Goal: Task Accomplishment & Management: Use online tool/utility

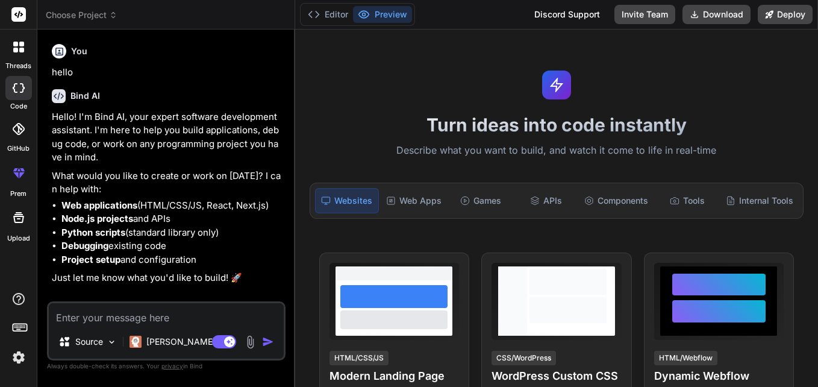
type textarea "x"
type textarea "[End to End BW Available:, NLD_PLANNING_WorkItem_ID:, MPLS_PLANNING_WorkItem_ID…"
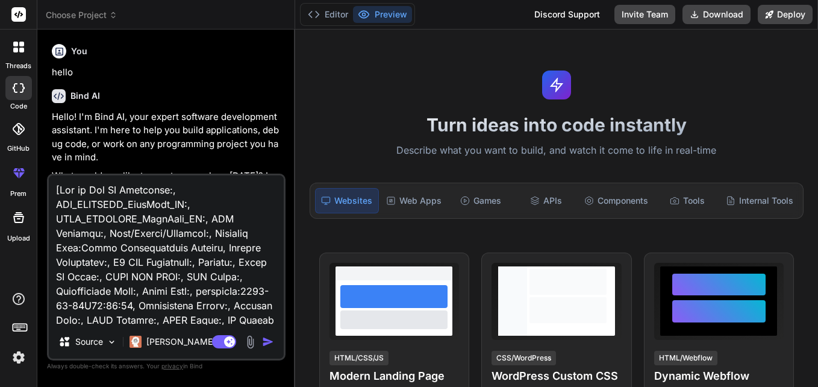
scroll to position [363, 0]
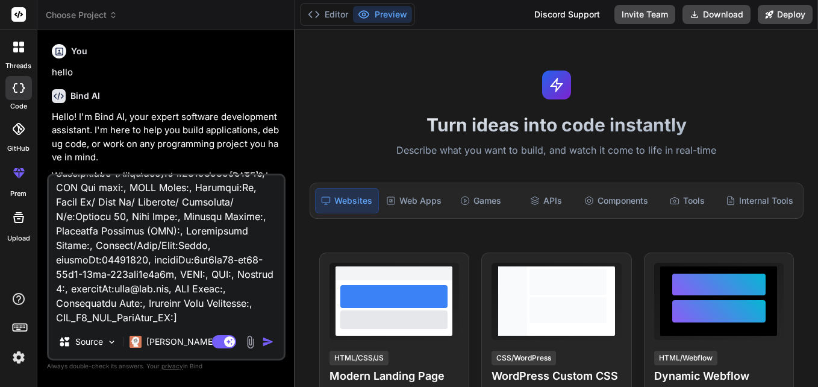
type textarea "x"
type textarea "[End to End BW Available:, NLD_PLANNING_WorkItem_ID:, MPLS_PLANNING_WorkItem_ID…"
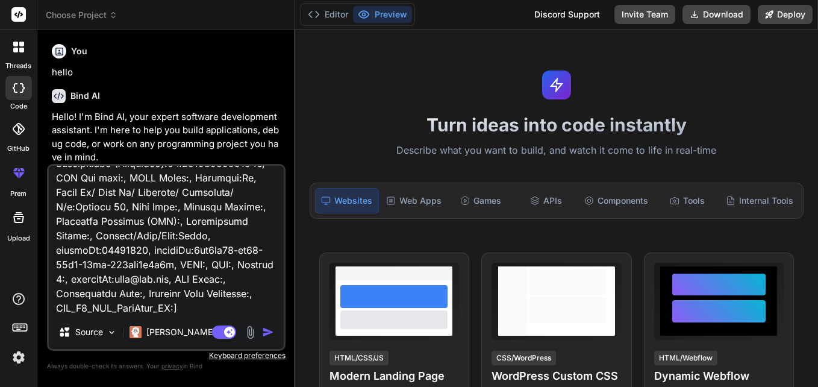
type textarea "x"
type textarea "[End to End BW Available:, NLD_PLANNING_WorkItem_ID:, MPLS_PLANNING_WorkItem_ID…"
type textarea "x"
paste textarea ") // address Details ------ addressInfo.eachWithIndex { address, index -> print…"
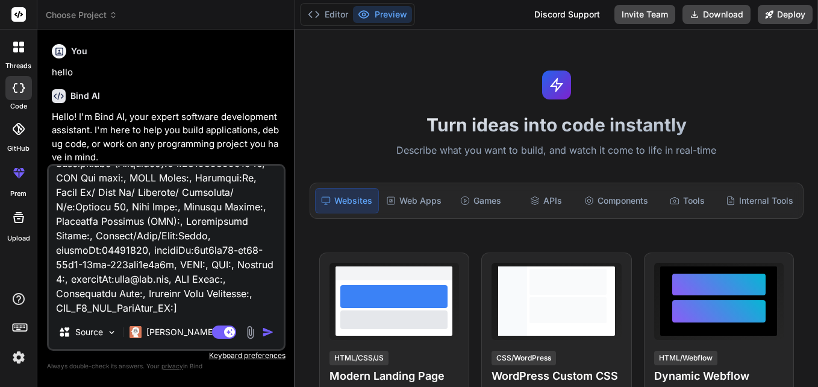
type textarea "[End to End BW Available:, NLD_PLANNING_WorkItem_ID:, MPLS_PLANNING_WorkItem_ID…"
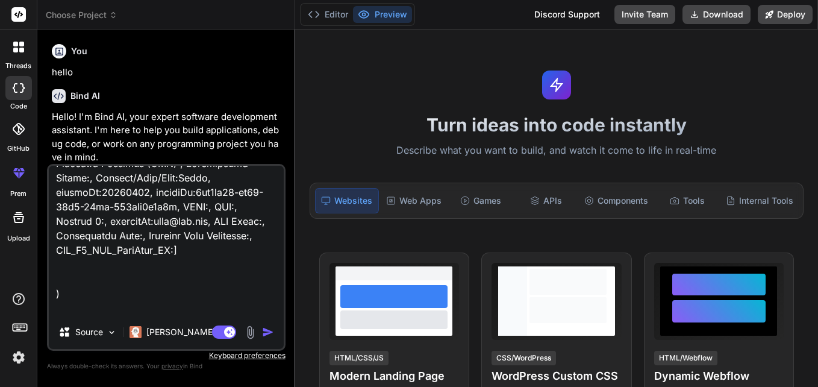
scroll to position [854, 0]
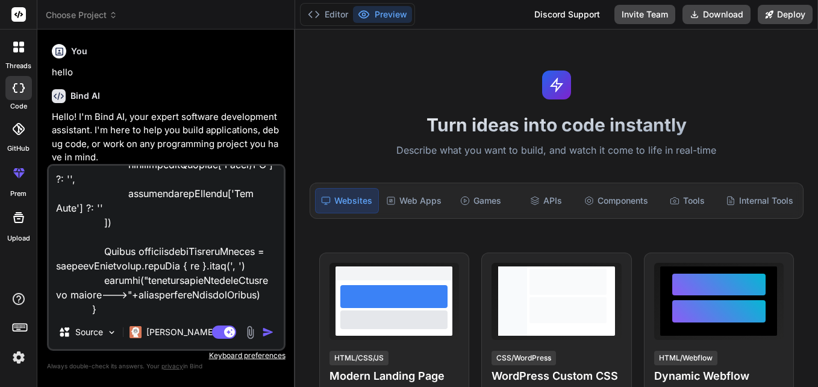
type textarea "x"
type textarea "[End to End BW Available:, NLD_PLANNING_WorkItem_ID:, MPLS_PLANNING_WorkItem_ID…"
type textarea "x"
type textarea "[End to End BW Available:, NLD_PLANNING_WorkItem_ID:, MPLS_PLANNING_WorkItem_ID…"
type textarea "x"
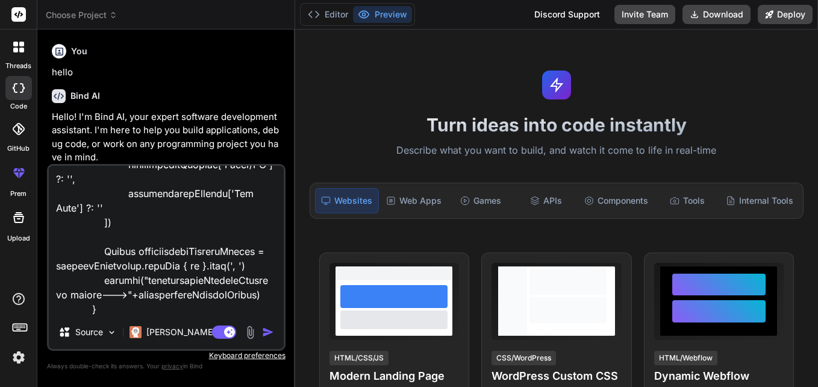
scroll to position [883, 0]
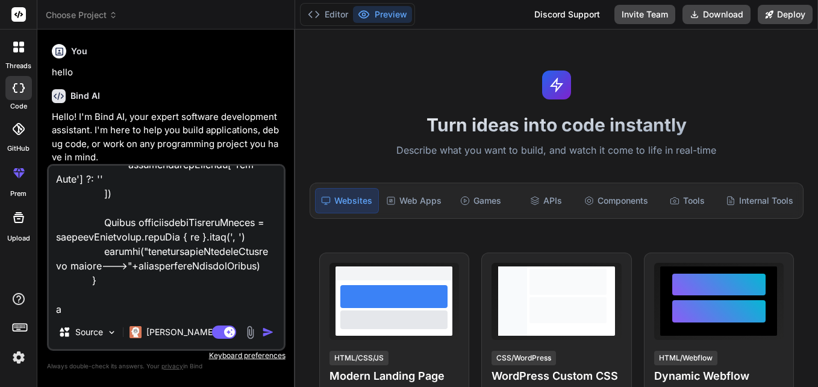
type textarea "[End to End BW Available:, NLD_PLANNING_WorkItem_ID:, MPLS_PLANNING_WorkItem_ID…"
type textarea "x"
type textarea "[End to End BW Available:, NLD_PLANNING_WorkItem_ID:, MPLS_PLANNING_WorkItem_ID…"
type textarea "x"
type textarea "[End to End BW Available:, NLD_PLANNING_WorkItem_ID:, MPLS_PLANNING_WorkItem_ID…"
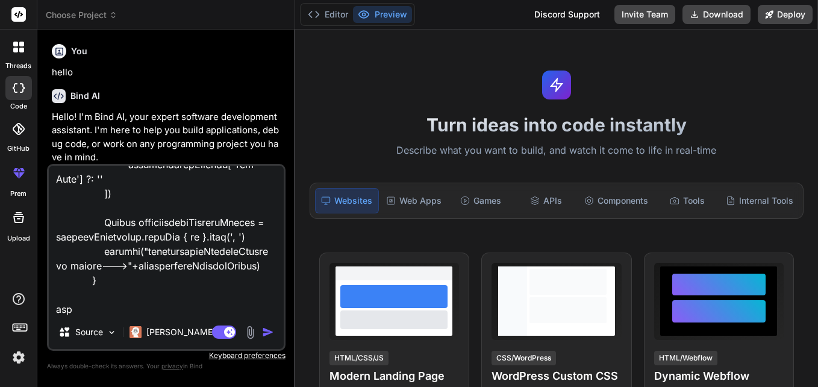
type textarea "x"
type textarea "[End to End BW Available:, NLD_PLANNING_WorkItem_ID:, MPLS_PLANNING_WorkItem_ID…"
type textarea "x"
type textarea "[End to End BW Available:, NLD_PLANNING_WorkItem_ID:, MPLS_PLANNING_WorkItem_ID…"
type textarea "x"
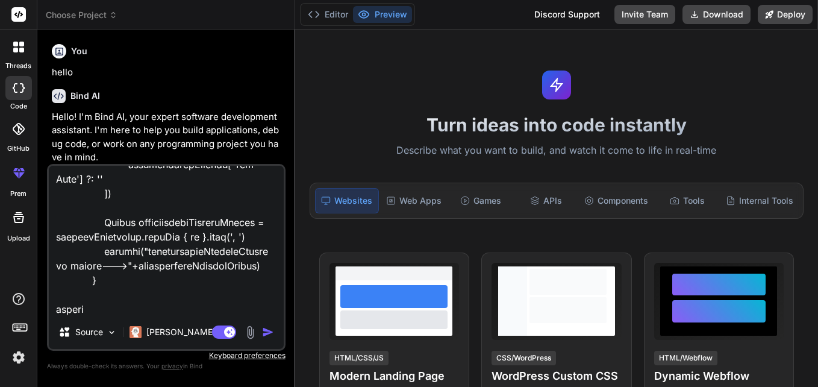
type textarea "[End to End BW Available:, NLD_PLANNING_WorkItem_ID:, MPLS_PLANNING_WorkItem_ID…"
type textarea "x"
type textarea "[End to End BW Available:, NLD_PLANNING_WorkItem_ID:, MPLS_PLANNING_WorkItem_ID…"
type textarea "x"
click at [95, 292] on textarea at bounding box center [166, 240] width 235 height 149
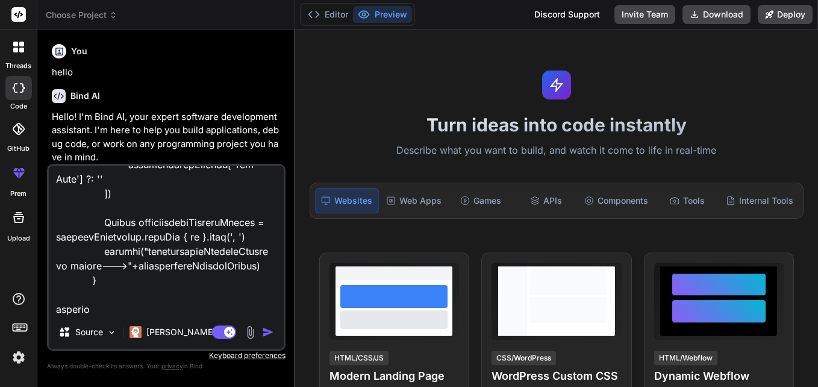
click at [197, 265] on textarea at bounding box center [166, 240] width 235 height 149
paste textarea ") // address Details ------ addressInfo.eachWithIndex { address, index -> print…"
type textarea "[End to End BW Available:, NLD_PLANNING_WorkItem_ID:, MPLS_PLANNING_WorkItem_ID…"
type textarea "x"
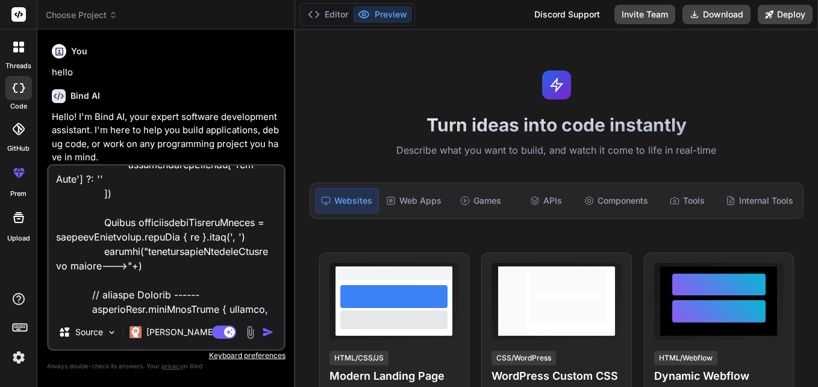
scroll to position [1288, 0]
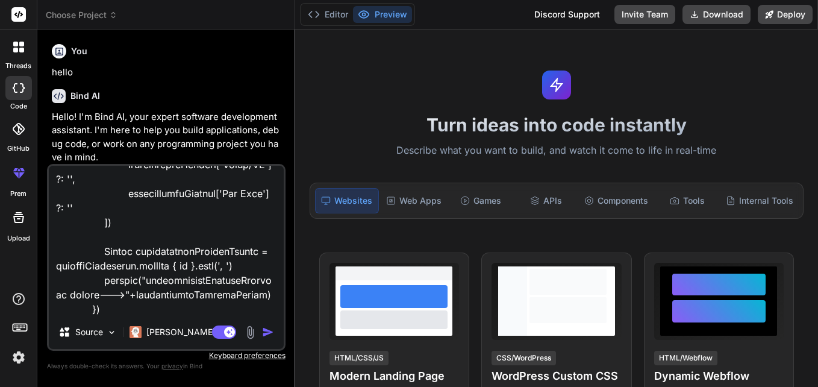
type textarea "[End to End BW Available:, NLD_PLANNING_WorkItem_ID:, MPLS_PLANNING_WorkItem_ID…"
type textarea "x"
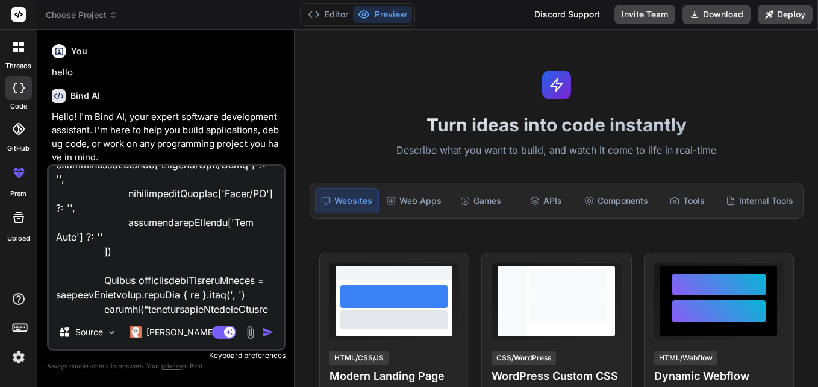
scroll to position [884, 0]
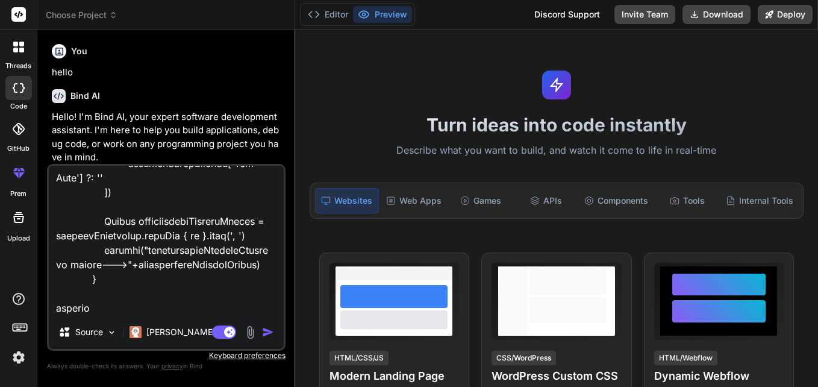
click at [167, 264] on textarea at bounding box center [166, 240] width 235 height 149
click at [133, 308] on textarea at bounding box center [166, 240] width 235 height 149
paste textarea "installationAddressString"
type textarea "[End to End BW Available:, NLD_PLANNING_WorkItem_ID:, MPLS_PLANNING_WorkItem_ID…"
type textarea "x"
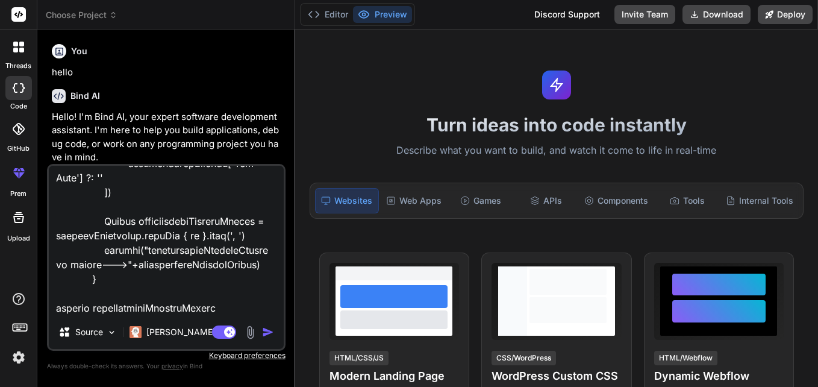
type textarea "[End to End BW Available:, NLD_PLANNING_WorkItem_ID:, MPLS_PLANNING_WorkItem_ID…"
type textarea "x"
type textarea "[End to End BW Available:, NLD_PLANNING_WorkItem_ID:, MPLS_PLANNING_WorkItem_ID…"
type textarea "x"
type textarea "[End to End BW Available:, NLD_PLANNING_WorkItem_ID:, MPLS_PLANNING_WorkItem_ID…"
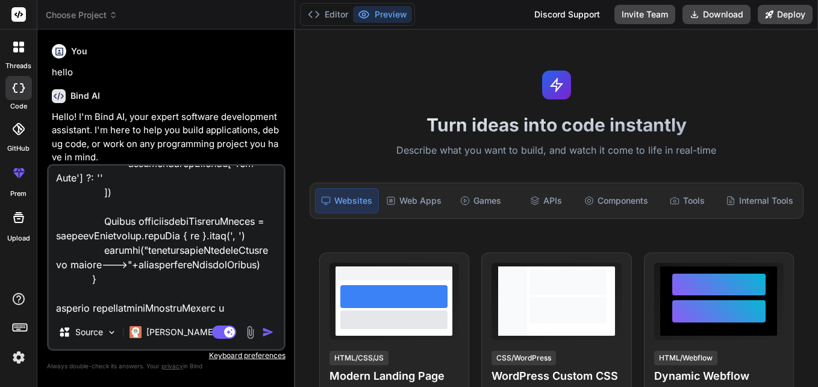
type textarea "x"
type textarea "[End to End BW Available:, NLD_PLANNING_WorkItem_ID:, MPLS_PLANNING_WorkItem_ID…"
type textarea "x"
type textarea "[End to End BW Available:, NLD_PLANNING_WorkItem_ID:, MPLS_PLANNING_WorkItem_ID…"
type textarea "x"
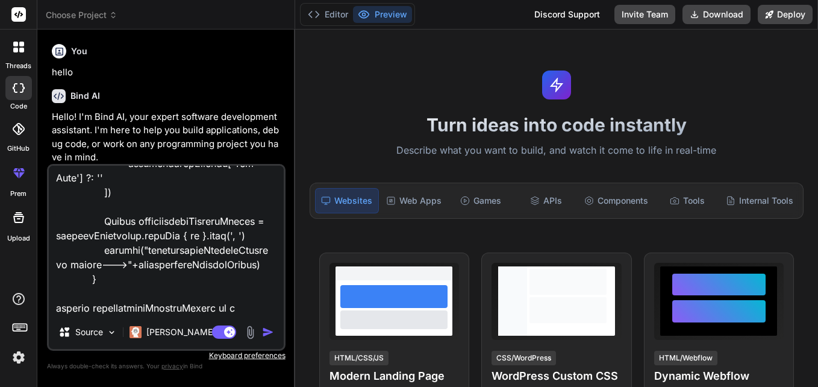
type textarea "[End to End BW Available:, NLD_PLANNING_WorkItem_ID:, MPLS_PLANNING_WorkItem_ID…"
type textarea "x"
type textarea "[End to End BW Available:, NLD_PLANNING_WorkItem_ID:, MPLS_PLANNING_WorkItem_ID…"
type textarea "x"
type textarea "[End to End BW Available:, NLD_PLANNING_WorkItem_ID:, MPLS_PLANNING_WorkItem_ID…"
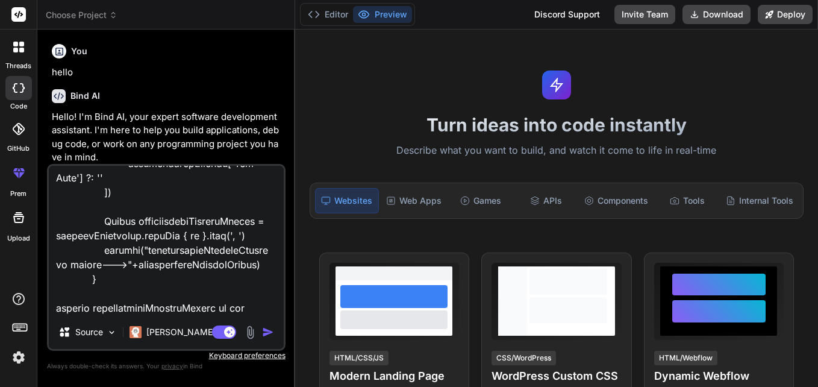
type textarea "x"
type textarea "[End to End BW Available:, NLD_PLANNING_WorkItem_ID:, MPLS_PLANNING_WorkItem_ID…"
type textarea "x"
type textarea "[End to End BW Available:, NLD_PLANNING_WorkItem_ID:, MPLS_PLANNING_WorkItem_ID…"
type textarea "x"
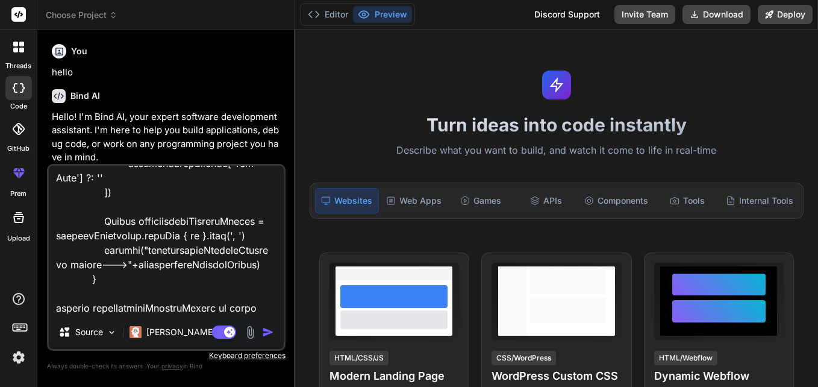
type textarea "[End to End BW Available:, NLD_PLANNING_WorkItem_ID:, MPLS_PLANNING_WorkItem_ID…"
type textarea "x"
type textarea "[End to End BW Available:, NLD_PLANNING_WorkItem_ID:, MPLS_PLANNING_WorkItem_ID…"
type textarea "x"
type textarea "[End to End BW Available:, NLD_PLANNING_WorkItem_ID:, MPLS_PLANNING_WorkItem_ID…"
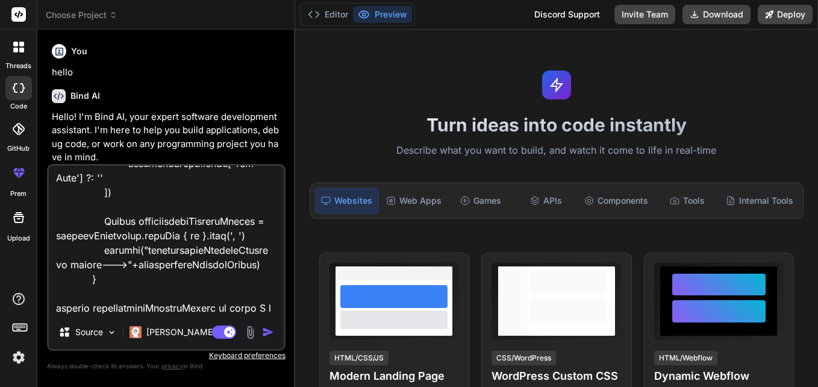
type textarea "x"
type textarea "[End to End BW Available:, NLD_PLANNING_WorkItem_ID:, MPLS_PLANNING_WorkItem_ID…"
type textarea "x"
type textarea "[End to End BW Available:, NLD_PLANNING_WorkItem_ID:, MPLS_PLANNING_WorkItem_ID…"
type textarea "x"
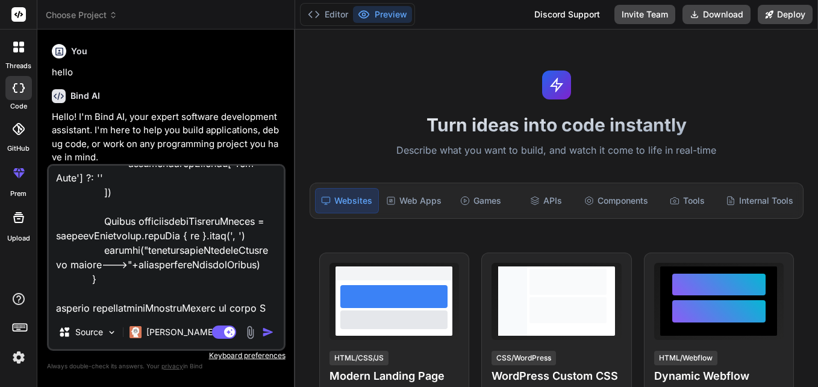
scroll to position [897, 0]
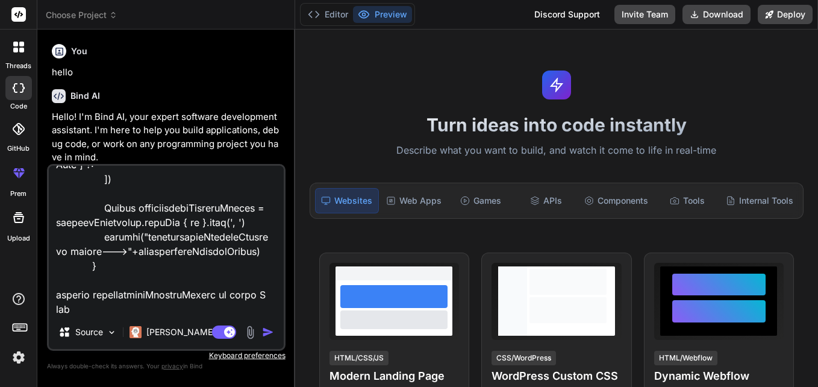
type textarea "[End to End BW Available:, NLD_PLANNING_WorkItem_ID:, MPLS_PLANNING_WorkItem_ID…"
type textarea "x"
type textarea "[End to End BW Available:, NLD_PLANNING_WorkItem_ID:, MPLS_PLANNING_WorkItem_ID…"
type textarea "x"
type textarea "[End to End BW Available:, NLD_PLANNING_WorkItem_ID:, MPLS_PLANNING_WorkItem_ID…"
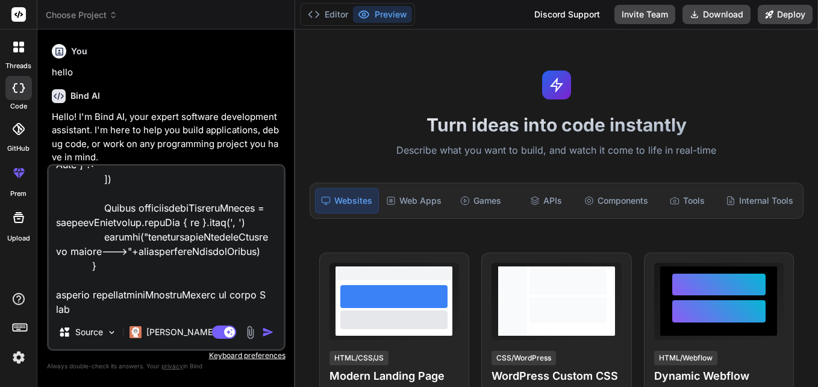
type textarea "x"
type textarea "[End to End BW Available:, NLD_PLANNING_WorkItem_ID:, MPLS_PLANNING_WorkItem_ID…"
type textarea "x"
type textarea "[End to End BW Available:, NLD_PLANNING_WorkItem_ID:, MPLS_PLANNING_WorkItem_ID…"
type textarea "x"
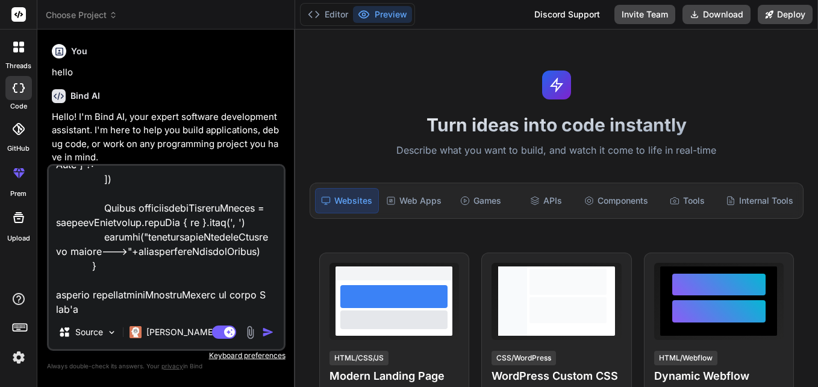
type textarea "[End to End BW Available:, NLD_PLANNING_WorkItem_ID:, MPLS_PLANNING_WorkItem_ID…"
type textarea "x"
type textarea "[End to End BW Available:, NLD_PLANNING_WorkItem_ID:, MPLS_PLANNING_WorkItem_ID…"
type textarea "x"
type textarea "[End to End BW Available:, NLD_PLANNING_WorkItem_ID:, MPLS_PLANNING_WorkItem_ID…"
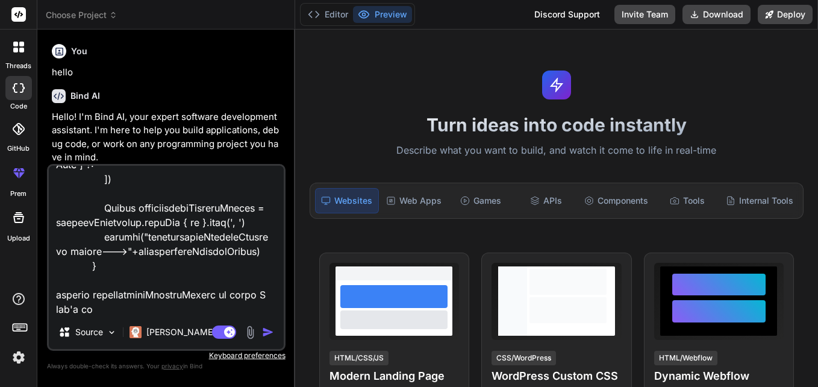
type textarea "x"
type textarea "[End to End BW Available:, NLD_PLANNING_WorkItem_ID:, MPLS_PLANNING_WorkItem_ID…"
type textarea "x"
type textarea "[End to End BW Available:, NLD_PLANNING_WorkItem_ID:, MPLS_PLANNING_WorkItem_ID…"
type textarea "x"
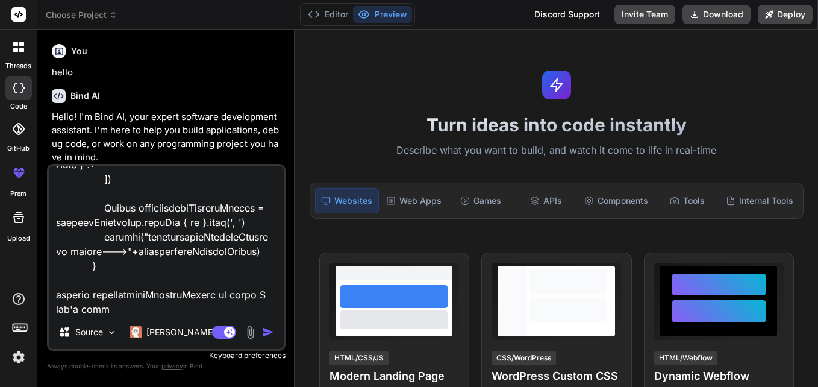
type textarea "[End to End BW Available:, NLD_PLANNING_WorkItem_ID:, MPLS_PLANNING_WorkItem_ID…"
type textarea "x"
type textarea "[End to End BW Available:, NLD_PLANNING_WorkItem_ID:, MPLS_PLANNING_WorkItem_ID…"
type textarea "x"
type textarea "[End to End BW Available:, NLD_PLANNING_WorkItem_ID:, MPLS_PLANNING_WorkItem_ID…"
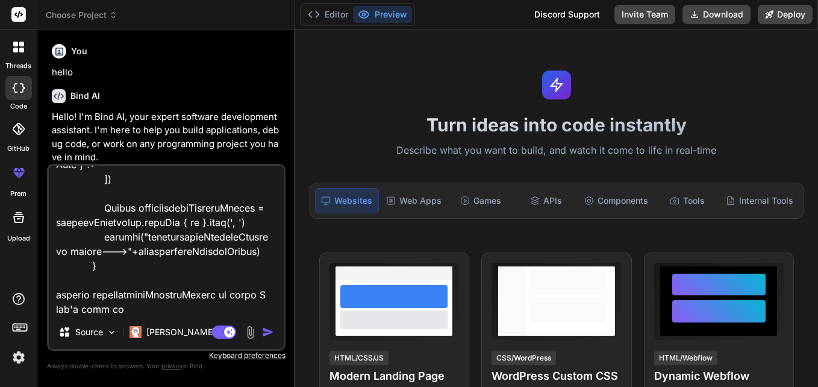
type textarea "x"
type textarea "[End to End BW Available:, NLD_PLANNING_WorkItem_ID:, MPLS_PLANNING_WorkItem_ID…"
type textarea "x"
type textarea "[End to End BW Available:, NLD_PLANNING_WorkItem_ID:, MPLS_PLANNING_WorkItem_ID…"
type textarea "x"
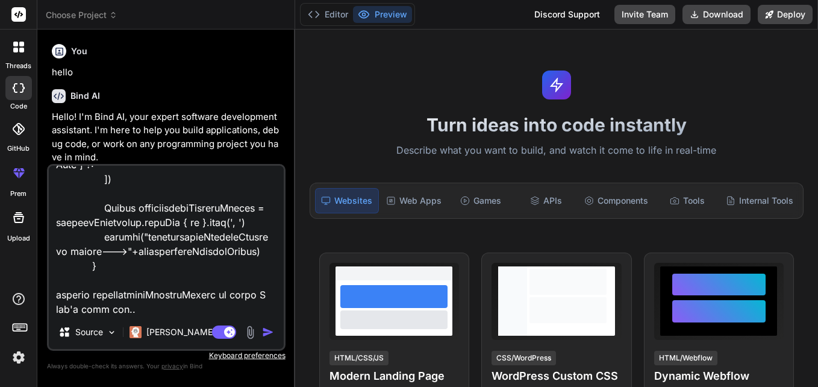
type textarea "[End to End BW Available:, NLD_PLANNING_WorkItem_ID:, MPLS_PLANNING_WorkItem_ID…"
type textarea "x"
type textarea "[End to End BW Available:, NLD_PLANNING_WorkItem_ID:, MPLS_PLANNING_WorkItem_ID…"
type textarea "x"
type textarea "[End to End BW Available:, NLD_PLANNING_WorkItem_ID:, MPLS_PLANNING_WorkItem_ID…"
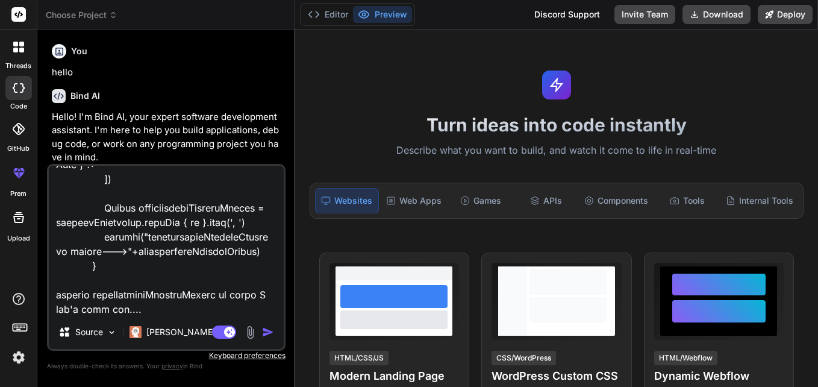
type textarea "x"
type textarea "[End to End BW Available:, NLD_PLANNING_WorkItem_ID:, MPLS_PLANNING_WorkItem_ID…"
type textarea "x"
type textarea "[End to End BW Available:, NLD_PLANNING_WorkItem_ID:, MPLS_PLANNING_WorkItem_ID…"
type textarea "x"
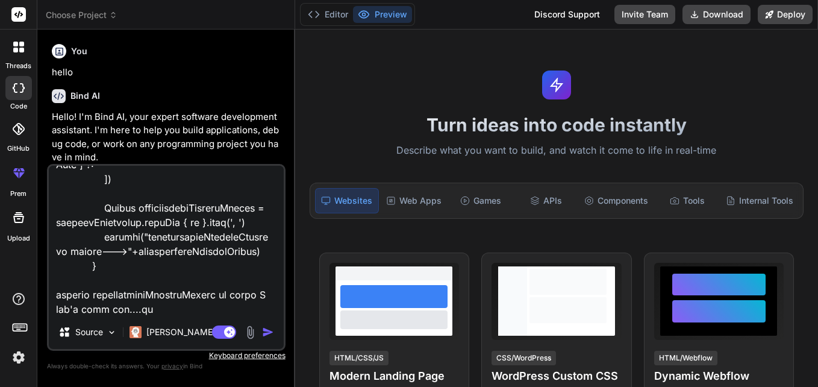
type textarea "[End to End BW Available:, NLD_PLANNING_WorkItem_ID:, MPLS_PLANNING_WorkItem_ID…"
type textarea "x"
type textarea "[End to End BW Available:, NLD_PLANNING_WorkItem_ID:, MPLS_PLANNING_WorkItem_ID…"
type textarea "x"
type textarea "[End to End BW Available:, NLD_PLANNING_WorkItem_ID:, MPLS_PLANNING_WorkItem_ID…"
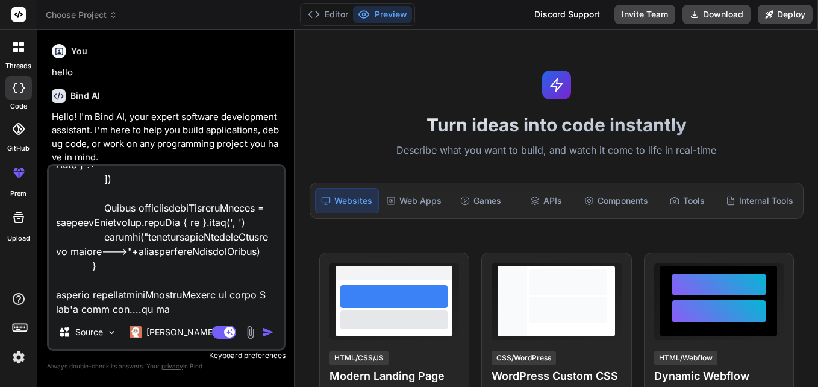
type textarea "x"
type textarea "[End to End BW Available:, NLD_PLANNING_WorkItem_ID:, MPLS_PLANNING_WorkItem_ID…"
type textarea "x"
type textarea "[End to End BW Available:, NLD_PLANNING_WorkItem_ID:, MPLS_PLANNING_WorkItem_ID…"
type textarea "x"
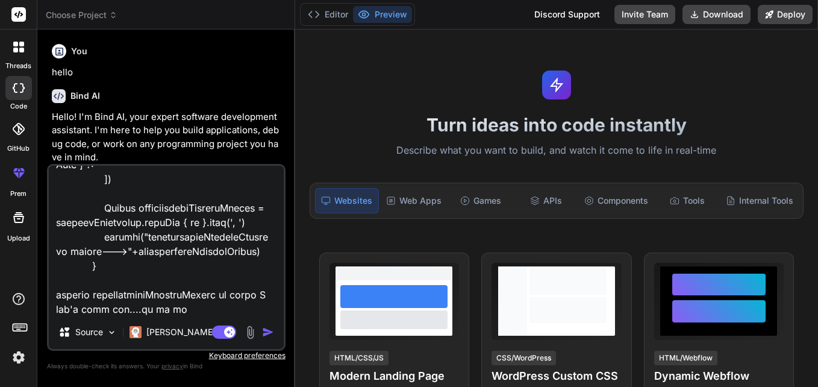
type textarea "[End to End BW Available:, NLD_PLANNING_WorkItem_ID:, MPLS_PLANNING_WorkItem_ID…"
type textarea "x"
type textarea "[End to End BW Available:, NLD_PLANNING_WorkItem_ID:, MPLS_PLANNING_WorkItem_ID…"
type textarea "x"
type textarea "[End to End BW Available:, NLD_PLANNING_WorkItem_ID:, MPLS_PLANNING_WorkItem_ID…"
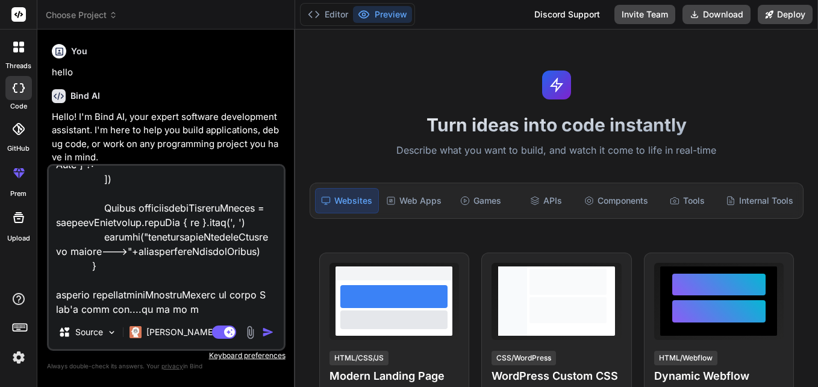
type textarea "x"
type textarea "[End to End BW Available:, NLD_PLANNING_WorkItem_ID:, MPLS_PLANNING_WorkItem_ID…"
type textarea "x"
type textarea "[End to End BW Available:, NLD_PLANNING_WorkItem_ID:, MPLS_PLANNING_WorkItem_ID…"
type textarea "x"
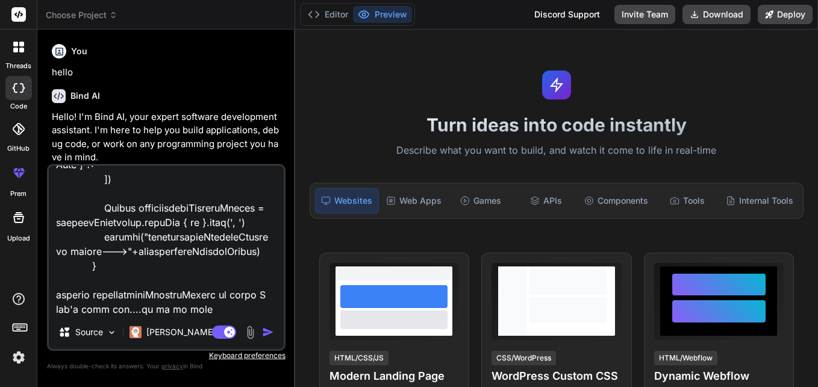
type textarea "[End to End BW Available:, NLD_PLANNING_WorkItem_ID:, MPLS_PLANNING_WorkItem_ID…"
type textarea "x"
type textarea "[End to End BW Available:, NLD_PLANNING_WorkItem_ID:, MPLS_PLANNING_WorkItem_ID…"
type textarea "x"
type textarea "[End to End BW Available:, NLD_PLANNING_WorkItem_ID:, MPLS_PLANNING_WorkItem_ID…"
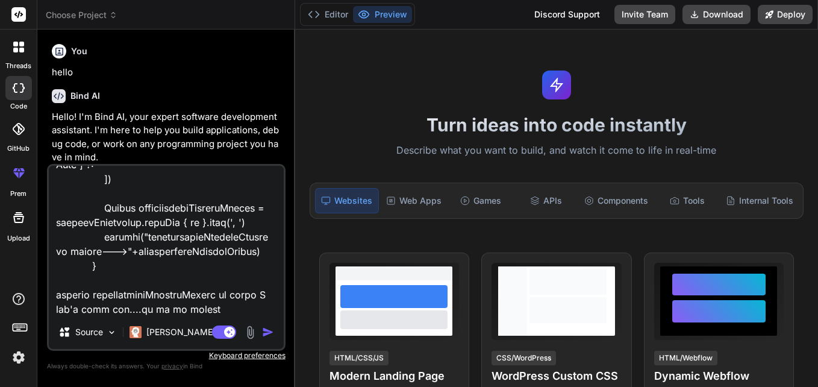
click at [264, 331] on img "button" at bounding box center [268, 332] width 12 height 12
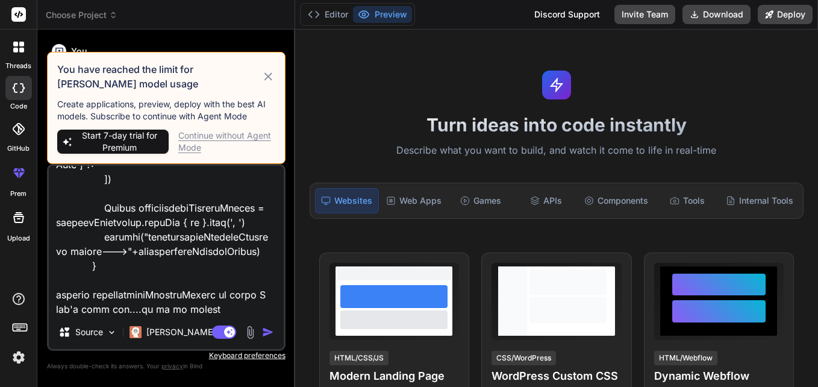
click at [267, 72] on icon at bounding box center [268, 76] width 14 height 14
type textarea "x"
